Goal: Task Accomplishment & Management: Complete application form

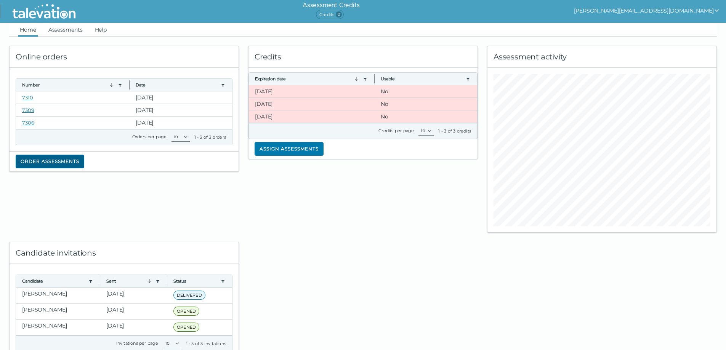
click at [57, 158] on button "Order assessments" at bounding box center [50, 162] width 69 height 14
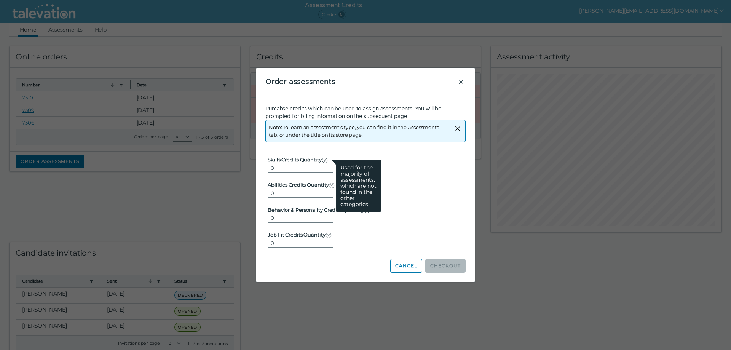
click at [324, 161] on icon at bounding box center [325, 160] width 6 height 6
click at [324, 163] on input "0" at bounding box center [301, 167] width 66 height 9
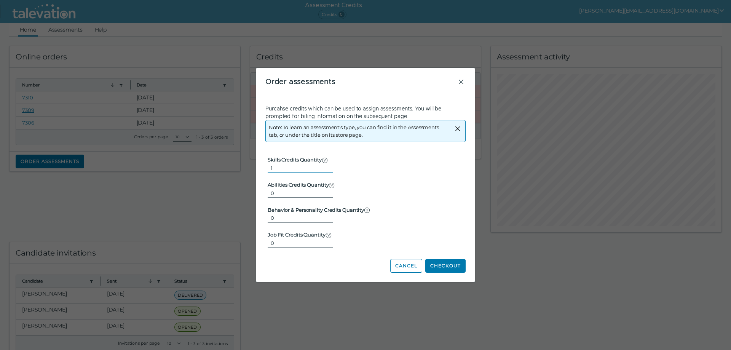
type input "1"
click at [324, 166] on input "1" at bounding box center [301, 167] width 66 height 9
click at [450, 268] on button "Checkout" at bounding box center [445, 266] width 40 height 14
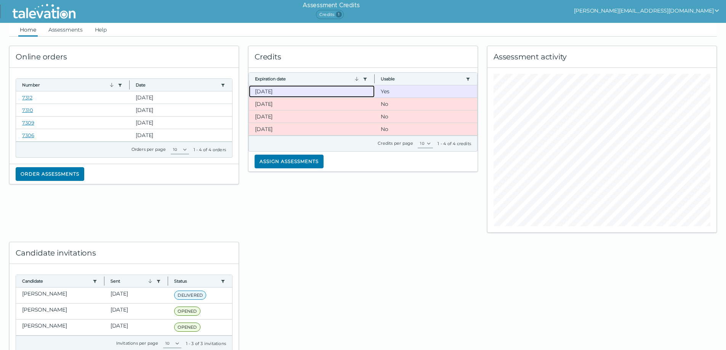
click at [275, 89] on clr-dg-cell "[DATE]" at bounding box center [312, 91] width 126 height 12
click at [288, 160] on button "Assign assessments" at bounding box center [288, 162] width 69 height 14
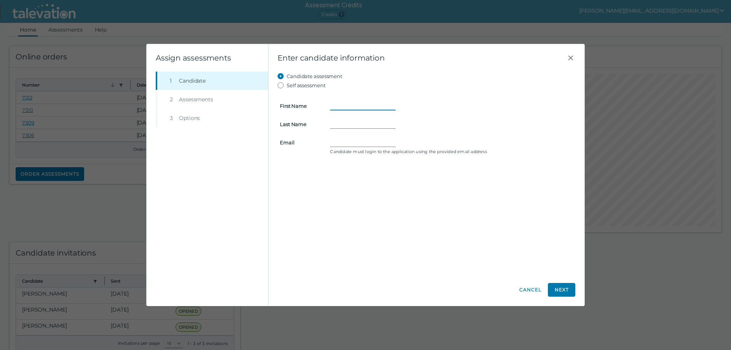
paste input "Leidy"
type input "Leidy"
click at [330, 123] on input "Last Name" at bounding box center [363, 124] width 66 height 9
paste input "Valencia"
type input "Valencia"
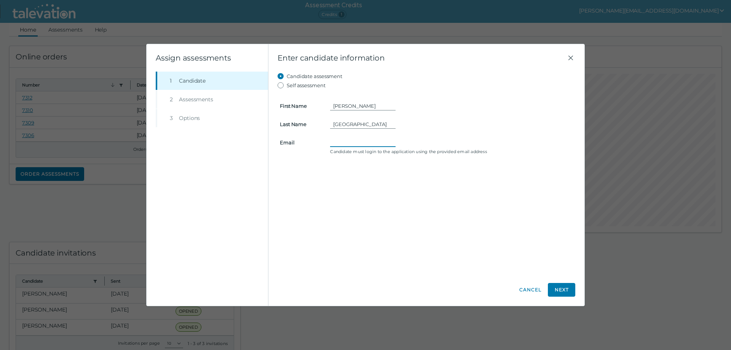
paste input "leidymarlene02@gmail.com"
type input "leidymarlene02@gmail.com"
click at [560, 290] on button "Next" at bounding box center [561, 290] width 27 height 14
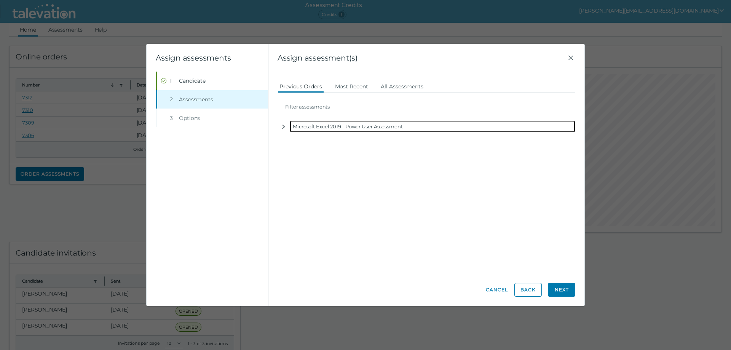
click at [284, 128] on icon "button" at bounding box center [284, 127] width 3 height 4
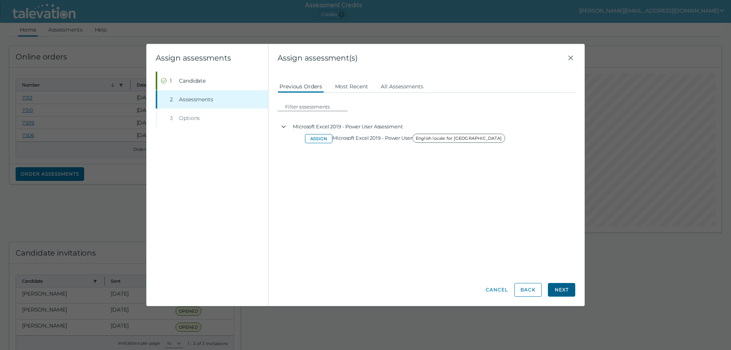
click at [560, 291] on button "Next" at bounding box center [561, 290] width 27 height 14
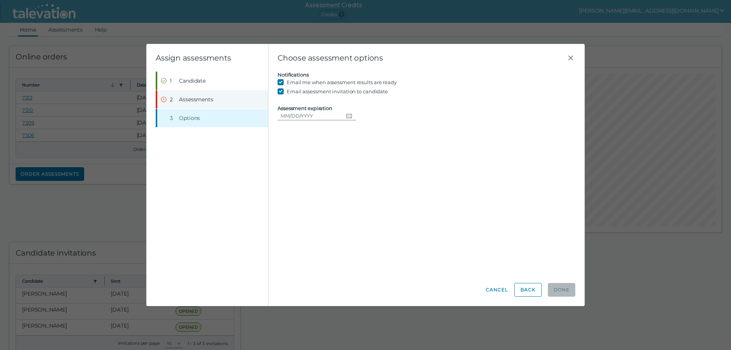
click at [170, 100] on div "2" at bounding box center [173, 100] width 6 height 8
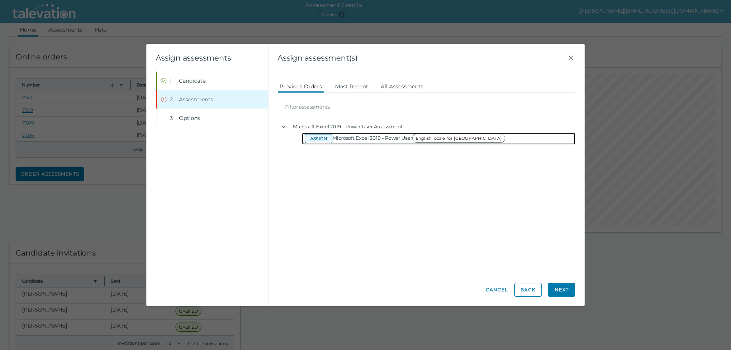
click at [314, 137] on button "Assign" at bounding box center [318, 138] width 27 height 9
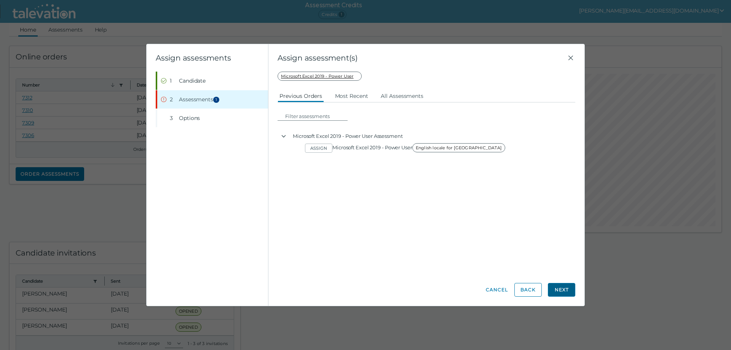
click at [564, 291] on button "Next" at bounding box center [561, 290] width 27 height 14
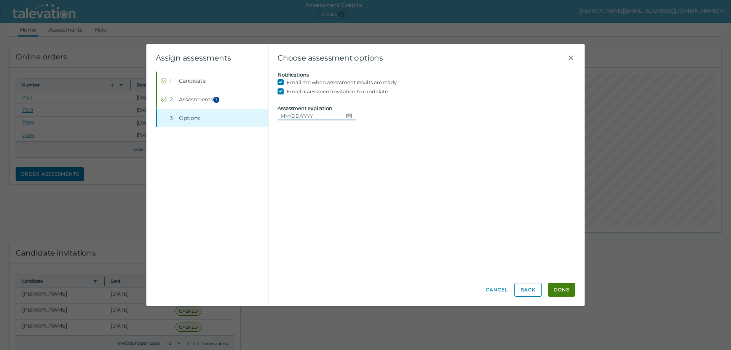
click at [347, 116] on icon "Choose date" at bounding box center [349, 115] width 5 height 5
click at [302, 209] on button "18" at bounding box center [305, 209] width 14 height 14
type input "08/18/2025"
click at [564, 289] on button "Done" at bounding box center [561, 290] width 27 height 14
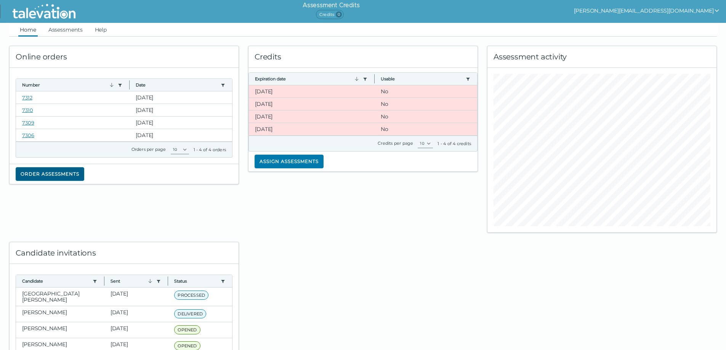
click at [58, 174] on button "Order assessments" at bounding box center [50, 174] width 69 height 14
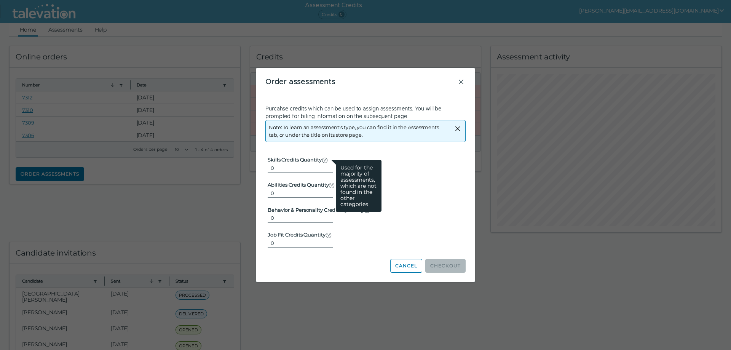
click at [325, 160] on icon at bounding box center [324, 160] width 5 height 5
click at [325, 163] on input "0" at bounding box center [301, 167] width 66 height 9
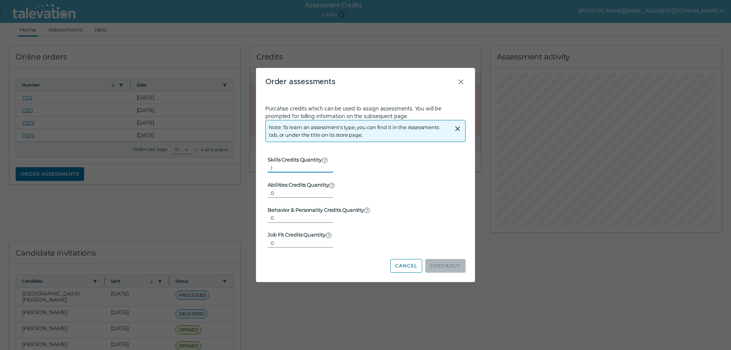
type input "1"
click at [325, 165] on input "1" at bounding box center [301, 167] width 66 height 9
click at [444, 267] on button "Checkout" at bounding box center [445, 266] width 40 height 14
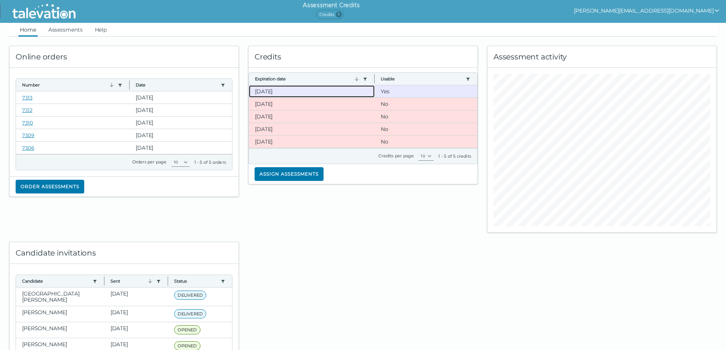
click at [294, 92] on clr-dg-cell "[DATE]" at bounding box center [312, 91] width 126 height 12
click at [264, 173] on button "Assign assessments" at bounding box center [288, 174] width 69 height 14
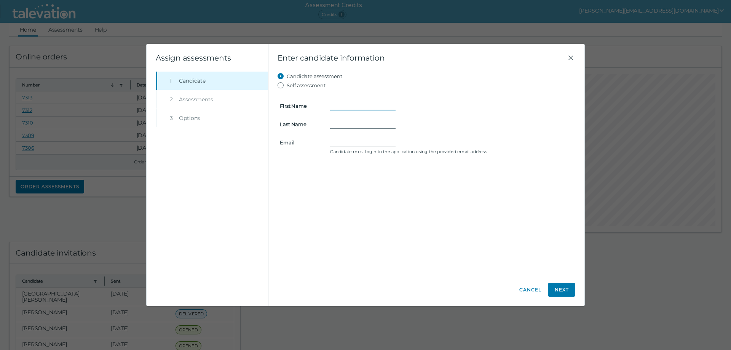
click at [333, 109] on input "First Name" at bounding box center [363, 105] width 66 height 9
type input "Leidy"
click at [333, 124] on input "Last Name" at bounding box center [363, 124] width 66 height 9
type input "Valencia"
click at [329, 142] on div "Candidate must login to the application using the provided email address" at bounding box center [452, 146] width 252 height 17
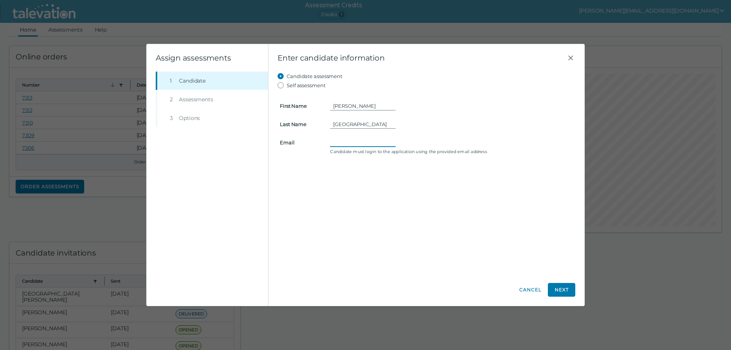
paste input "leidymarlene02@gmail.com"
type input "leidymarlene02@gmail.com"
click at [563, 291] on button "Next" at bounding box center [561, 290] width 27 height 14
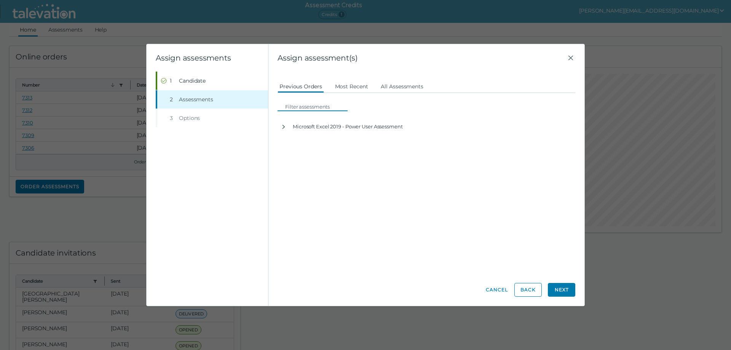
click at [297, 105] on input at bounding box center [315, 106] width 66 height 9
type input "Microsoft PowerPoint"
click at [389, 86] on button "All Assessments" at bounding box center [402, 86] width 46 height 14
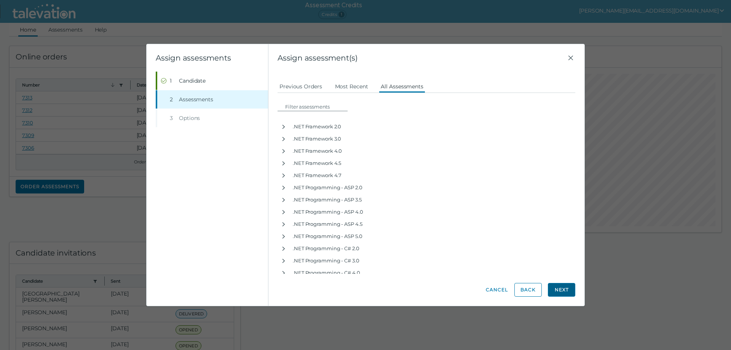
click at [561, 292] on button "Next" at bounding box center [561, 290] width 27 height 14
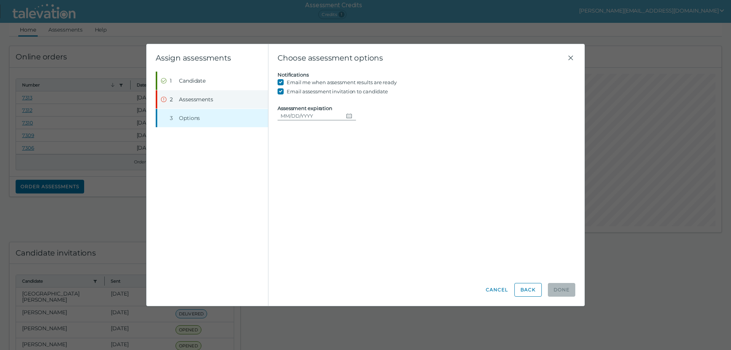
click at [189, 98] on span "Assessments" at bounding box center [196, 100] width 34 height 8
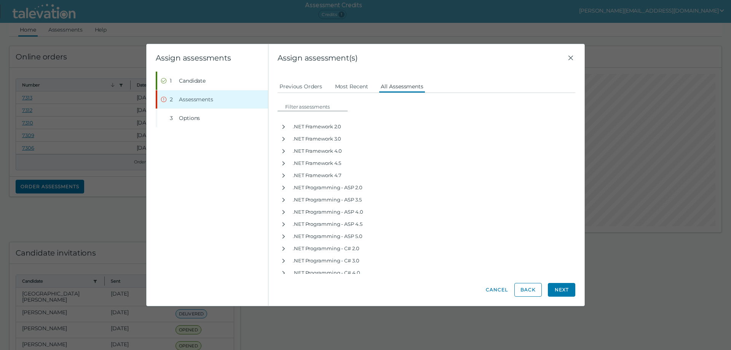
click at [277, 101] on div "Assign assessment(s) Candidate assessment Self assessment First Name Leidy Last…" at bounding box center [426, 175] width 316 height 262
click at [293, 106] on input at bounding box center [315, 106] width 66 height 9
drag, startPoint x: 289, startPoint y: 109, endPoint x: 301, endPoint y: 114, distance: 12.5
click at [289, 109] on input at bounding box center [315, 106] width 66 height 9
click at [289, 86] on button "Previous Orders" at bounding box center [301, 86] width 46 height 14
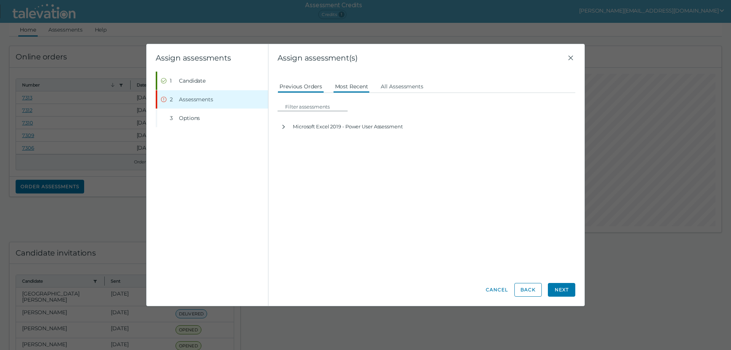
click at [347, 89] on button "Most Recent" at bounding box center [351, 86] width 37 height 14
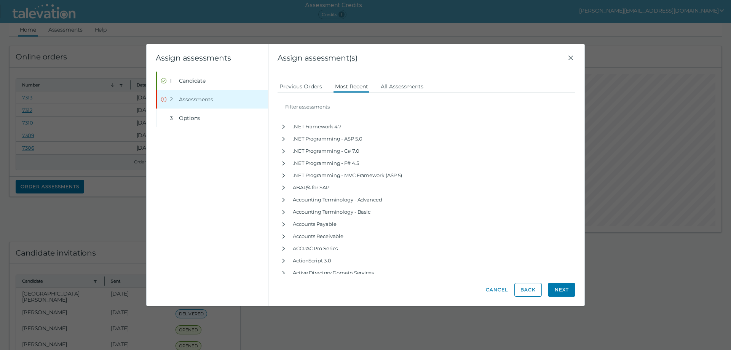
click at [560, 288] on button "Next" at bounding box center [561, 290] width 27 height 14
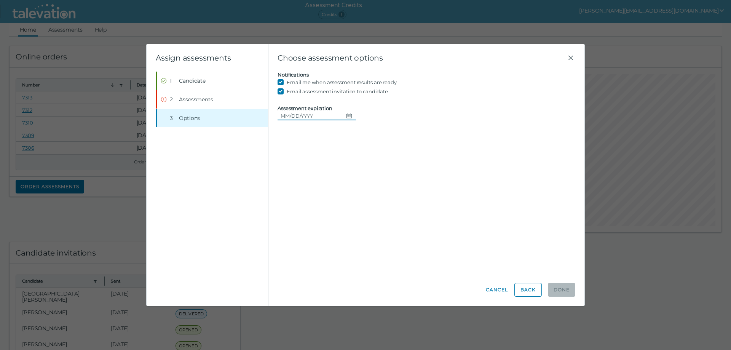
click at [346, 116] on icon "Choose date" at bounding box center [349, 116] width 6 height 6
click at [185, 119] on span "Options" at bounding box center [189, 118] width 21 height 8
click at [189, 101] on span "Assessments" at bounding box center [196, 100] width 34 height 8
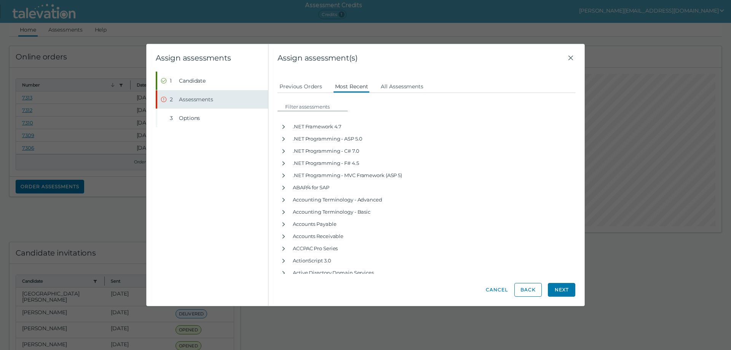
click at [189, 98] on span "Assessments" at bounding box center [196, 100] width 34 height 8
click at [288, 105] on input at bounding box center [315, 106] width 66 height 9
type input "Microsoft PowerPoint"
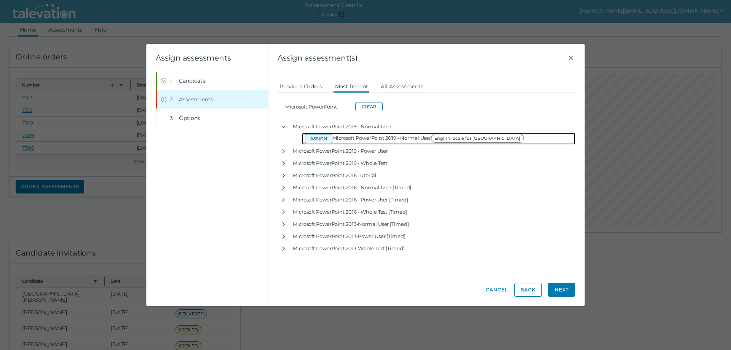
click at [315, 136] on button "Assign" at bounding box center [318, 138] width 27 height 9
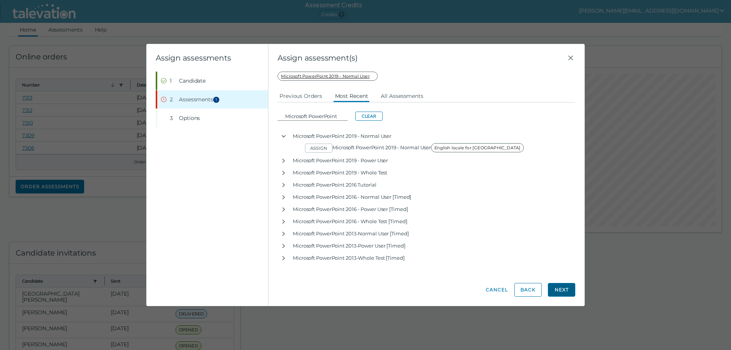
click at [565, 290] on button "Next" at bounding box center [561, 290] width 27 height 14
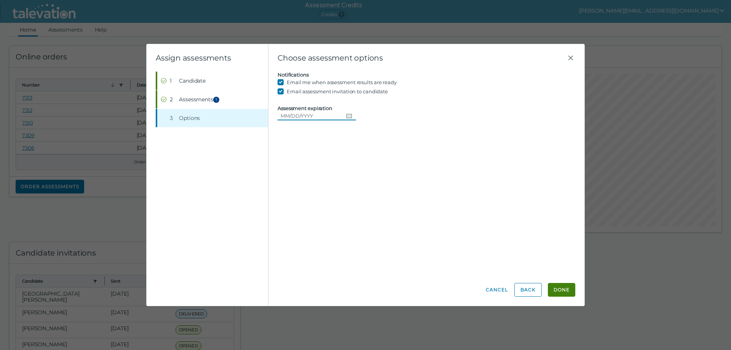
click at [347, 116] on icon "Choose date" at bounding box center [349, 115] width 5 height 5
click at [306, 208] on button "18" at bounding box center [305, 209] width 14 height 14
type input "08/18/2025"
click at [563, 291] on button "Done" at bounding box center [561, 290] width 27 height 14
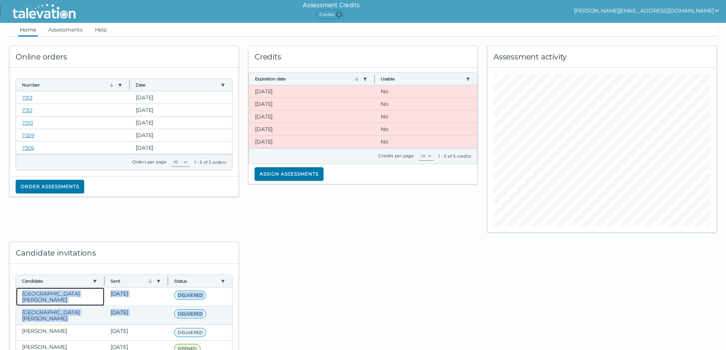
drag, startPoint x: 23, startPoint y: 291, endPoint x: 217, endPoint y: 310, distance: 195.2
click at [217, 310] on div "Valencia, Leidy Aug 13, 2025 DELIVERED Message has been successfully delivered …" at bounding box center [124, 330] width 216 height 85
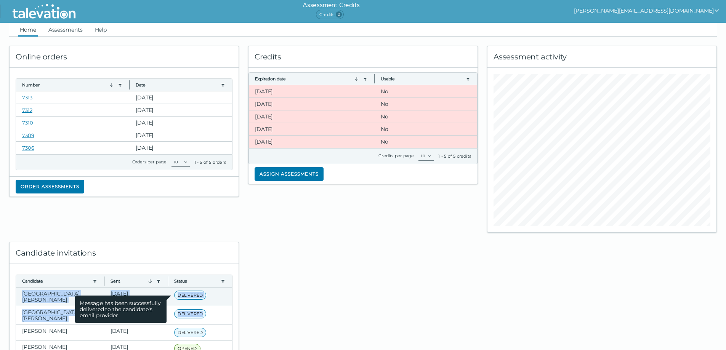
copy div "Valencia, Leidy Aug 13, 2025 DELIVERED Message has been successfully delivered …"
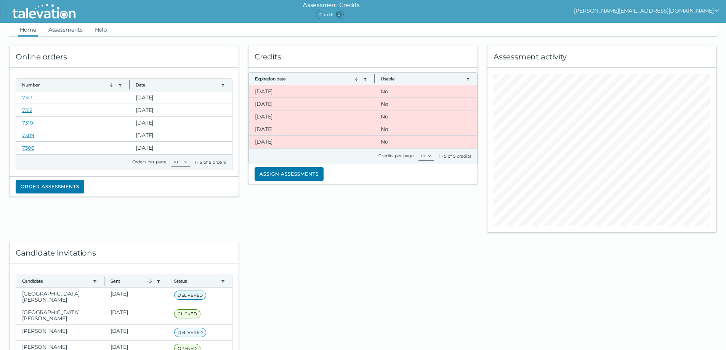
scroll to position [58, 0]
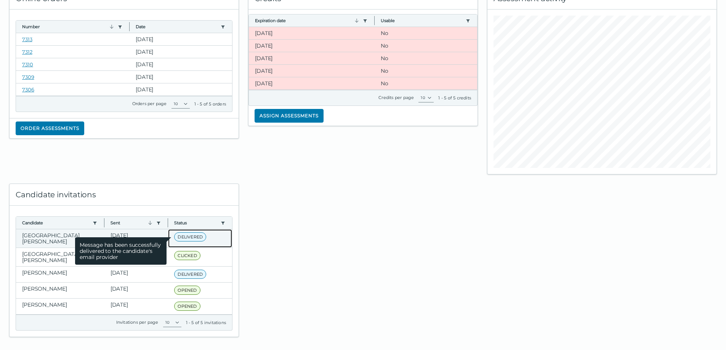
click at [191, 236] on span "DELIVERED" at bounding box center [190, 236] width 32 height 9
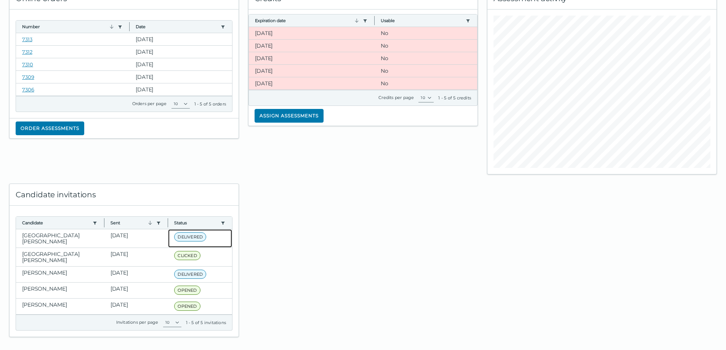
scroll to position [0, 0]
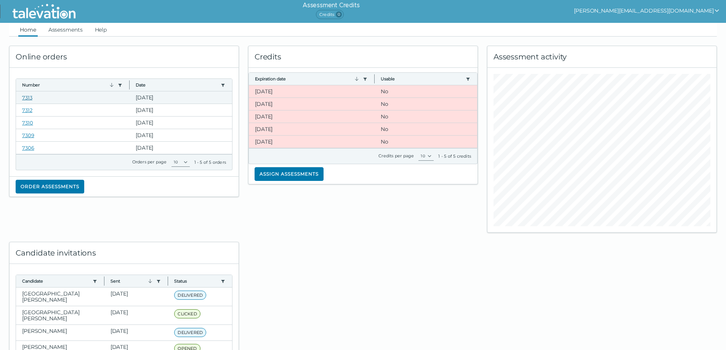
click at [27, 99] on link "7313" at bounding box center [27, 97] width 10 height 6
click at [272, 175] on button "Assign assessments" at bounding box center [288, 174] width 69 height 14
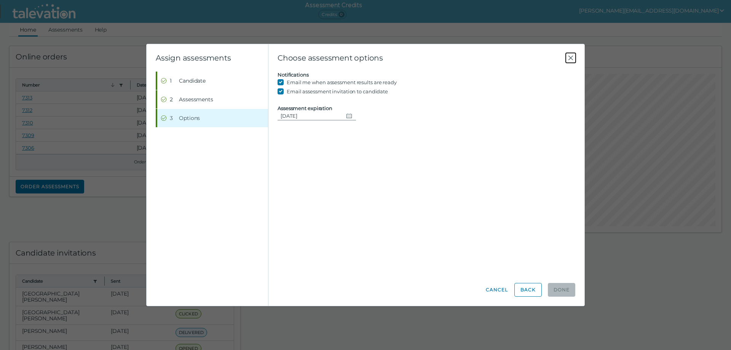
drag, startPoint x: 571, startPoint y: 58, endPoint x: 567, endPoint y: 58, distance: 3.8
click at [571, 58] on icon "Close" at bounding box center [570, 57] width 9 height 9
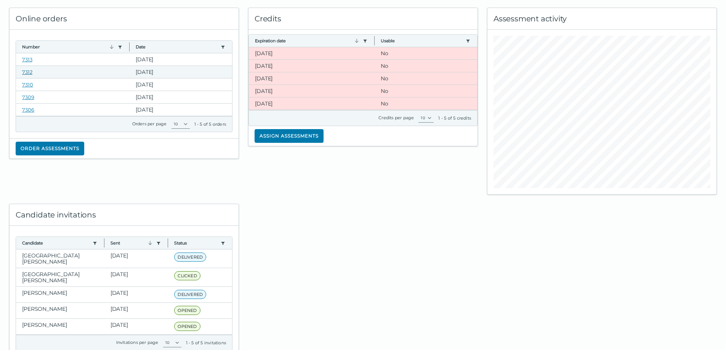
click at [29, 72] on link "7312" at bounding box center [27, 72] width 10 height 6
